Goal: Navigation & Orientation: Find specific page/section

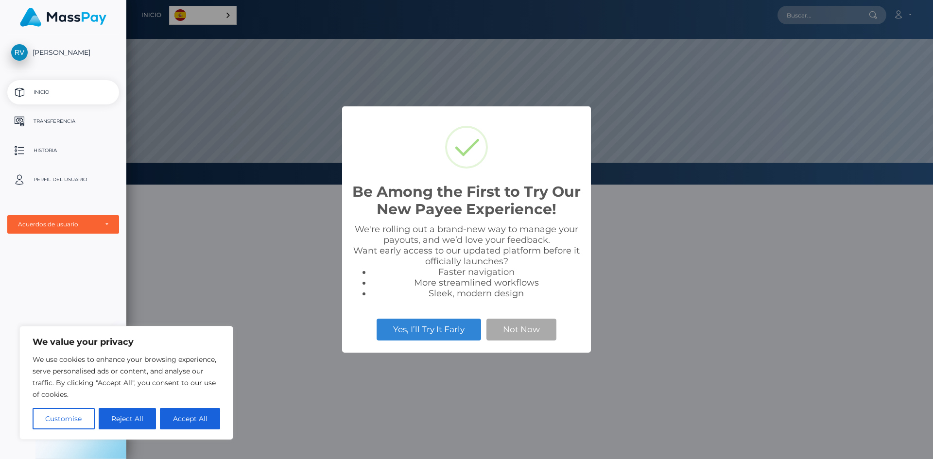
scroll to position [185, 806]
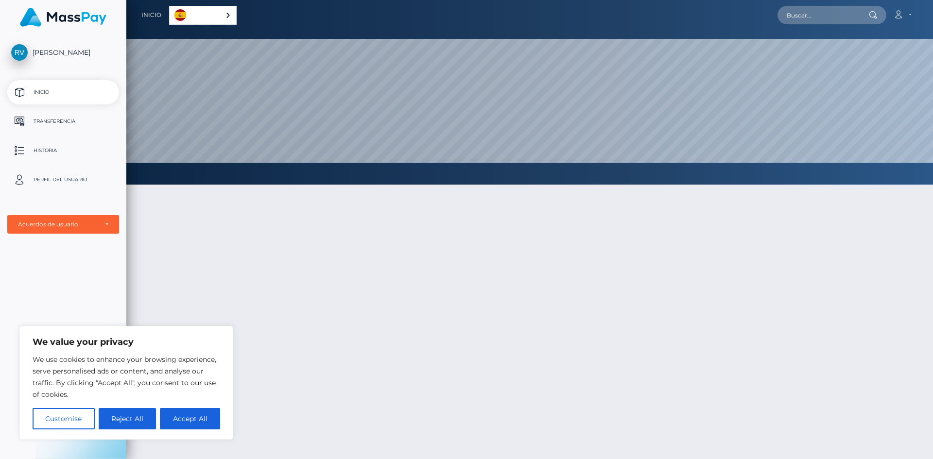
click at [65, 56] on span "[PERSON_NAME]" at bounding box center [63, 52] width 112 height 9
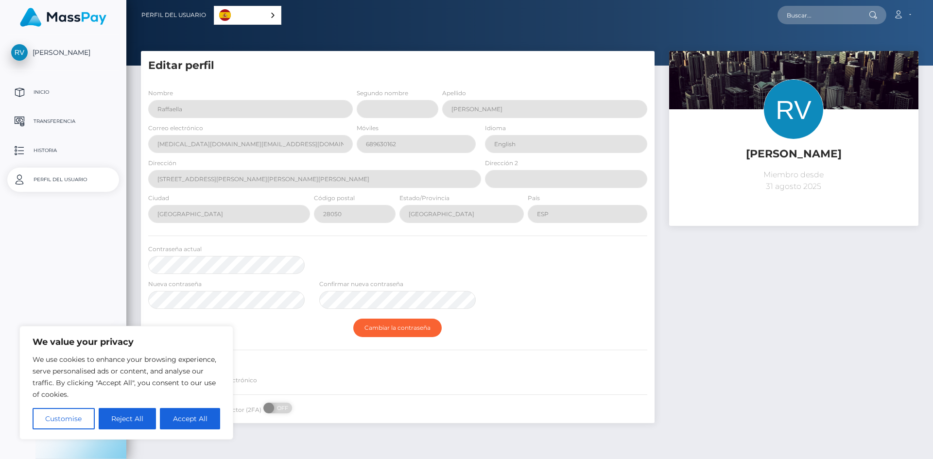
select select
click at [81, 181] on p "Perfil del usuario" at bounding box center [63, 179] width 104 height 15
drag, startPoint x: 849, startPoint y: 153, endPoint x: 749, endPoint y: 153, distance: 99.6
click at [749, 153] on h5 "Raffaella Volpe" at bounding box center [793, 154] width 235 height 15
copy h5 "Raffaella Volpe"
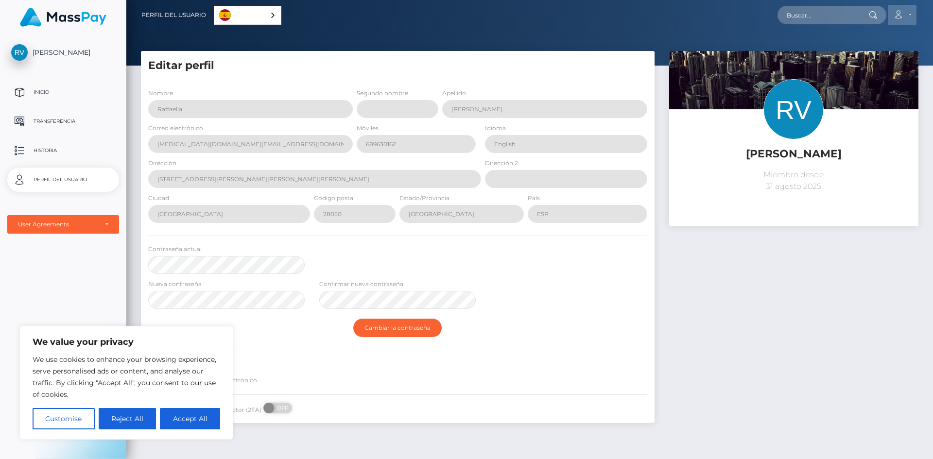
click at [908, 10] on link "Cuenta" at bounding box center [901, 15] width 29 height 20
click at [874, 46] on link "Editar perfil" at bounding box center [879, 42] width 78 height 18
click at [51, 93] on p "Inicio" at bounding box center [63, 92] width 104 height 15
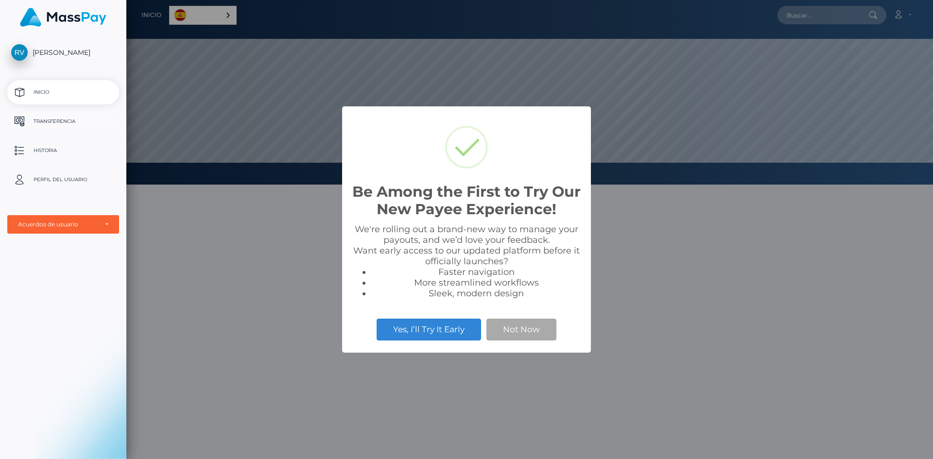
scroll to position [185, 806]
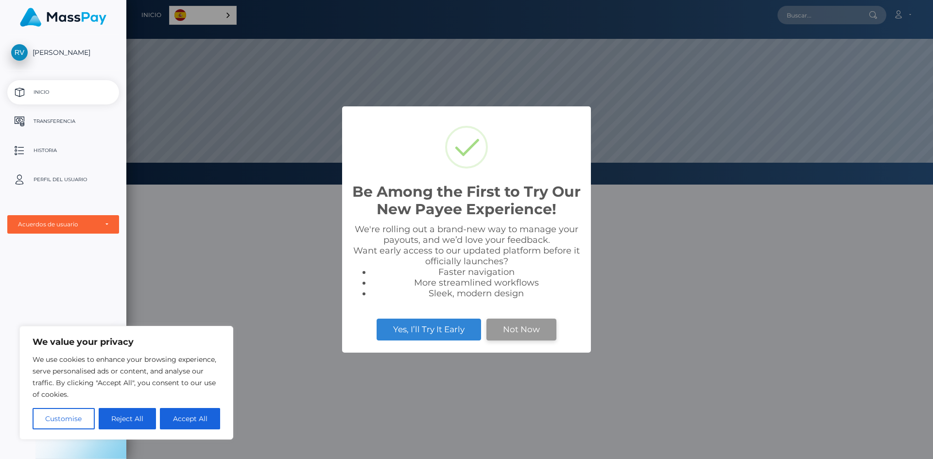
click at [515, 333] on button "Not Now" at bounding box center [521, 329] width 70 height 21
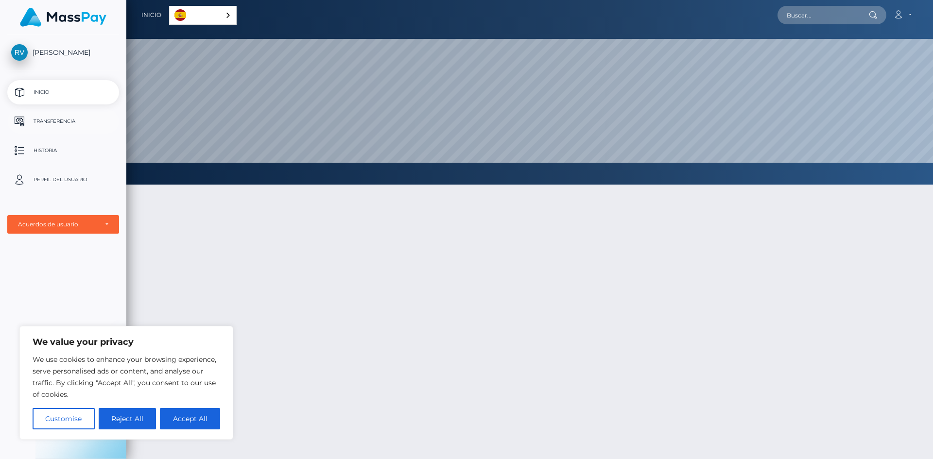
click at [53, 125] on p "Transferencia" at bounding box center [63, 121] width 104 height 15
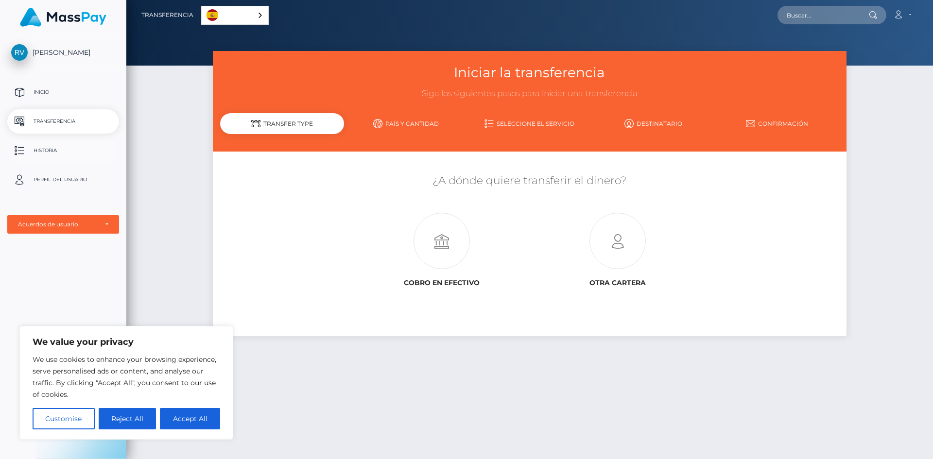
click at [50, 150] on p "Historia" at bounding box center [63, 150] width 104 height 15
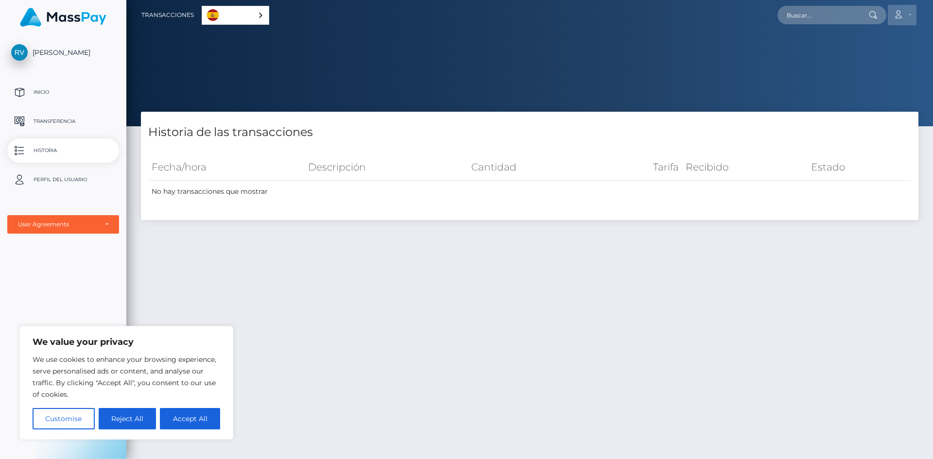
click at [904, 13] on link "Cuenta" at bounding box center [901, 15] width 29 height 20
click at [878, 58] on link "Cerrar la sesión" at bounding box center [879, 62] width 78 height 18
